Goal: Information Seeking & Learning: Check status

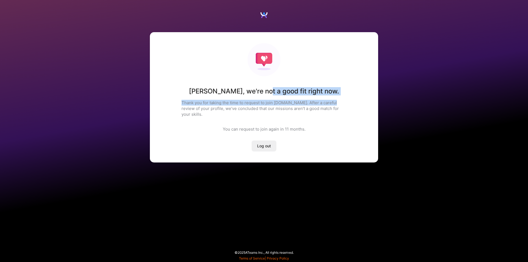
drag, startPoint x: 254, startPoint y: 94, endPoint x: 314, endPoint y: 102, distance: 59.9
click at [331, 102] on div "[PERSON_NAME] , we're not a good fit right now. Thank you for taking the time t…" at bounding box center [264, 97] width 228 height 130
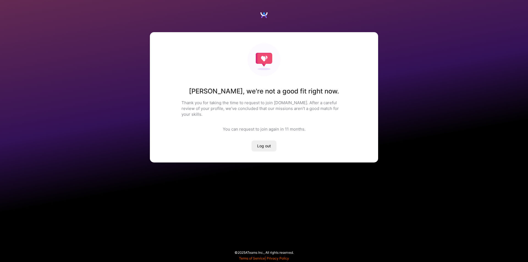
click at [215, 109] on p "Thank you for taking the time to request to join [DOMAIN_NAME]. After a careful…" at bounding box center [264, 108] width 165 height 17
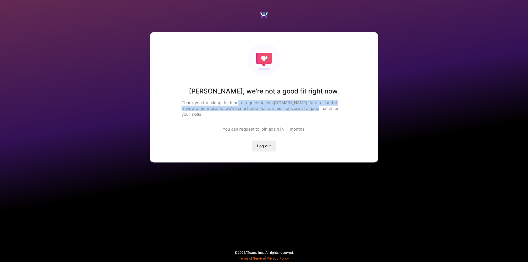
drag, startPoint x: 313, startPoint y: 103, endPoint x: 316, endPoint y: 111, distance: 8.3
click at [316, 111] on p "Thank you for taking the time to request to join [DOMAIN_NAME]. After a careful…" at bounding box center [264, 108] width 165 height 17
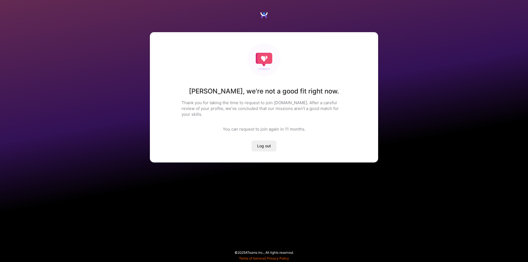
drag, startPoint x: 340, startPoint y: 111, endPoint x: 343, endPoint y: 112, distance: 2.9
click at [341, 111] on p "Thank you for taking the time to request to join [DOMAIN_NAME]. After a careful…" at bounding box center [264, 108] width 165 height 17
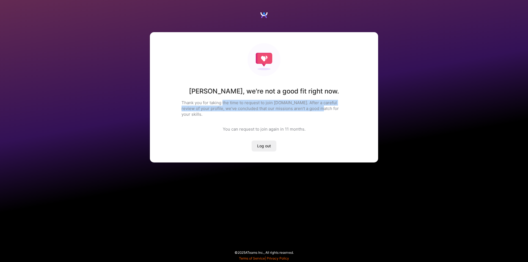
drag, startPoint x: 317, startPoint y: 121, endPoint x: 222, endPoint y: 100, distance: 97.3
click at [222, 100] on div "[PERSON_NAME] , we're not a good fit right now. Thank you for taking the time t…" at bounding box center [264, 97] width 228 height 130
click at [277, 112] on div "[PERSON_NAME] , we're not a good fit right now. Thank you for taking the time t…" at bounding box center [264, 97] width 228 height 130
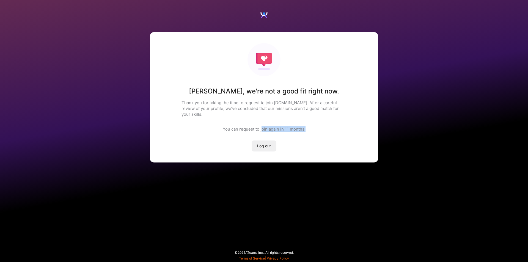
drag, startPoint x: 301, startPoint y: 122, endPoint x: 263, endPoint y: 118, distance: 39.0
click at [263, 118] on div "[PERSON_NAME] , we're not a good fit right now. Thank you for taking the time t…" at bounding box center [264, 97] width 228 height 130
click at [268, 144] on button "Log out" at bounding box center [264, 146] width 25 height 11
click at [363, 100] on div "[PERSON_NAME] , we're not a good fit right now. Thank you for taking the time t…" at bounding box center [264, 97] width 228 height 130
click at [397, 47] on div "[PERSON_NAME] , we're not a good fit right now. Thank you for taking the time t…" at bounding box center [264, 89] width 528 height 178
